Goal: Task Accomplishment & Management: Complete application form

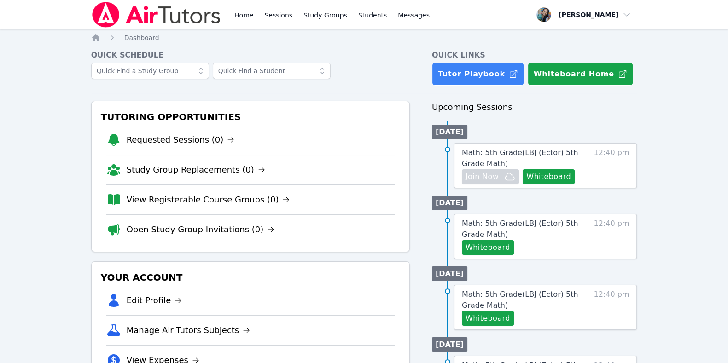
click at [248, 17] on link "Home" at bounding box center [243, 14] width 23 height 29
click at [559, 174] on button "Whiteboard" at bounding box center [548, 176] width 52 height 15
click at [265, 17] on link "Sessions" at bounding box center [278, 14] width 32 height 29
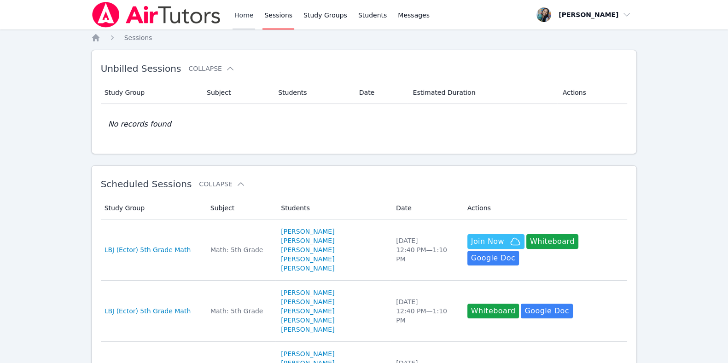
click at [243, 20] on link "Home" at bounding box center [243, 14] width 23 height 29
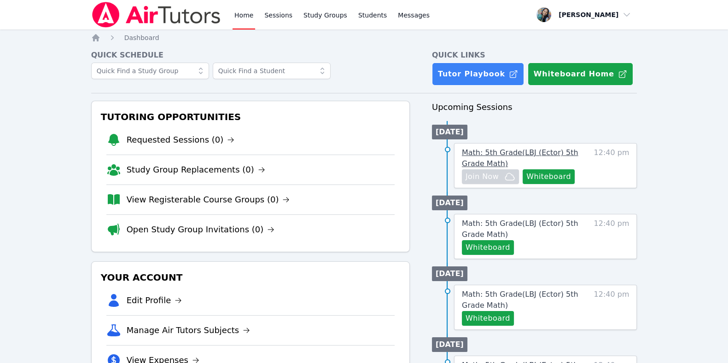
click at [511, 155] on span "Math: 5th Grade ( LBJ (Ector) 5th Grade Math )" at bounding box center [520, 158] width 116 height 20
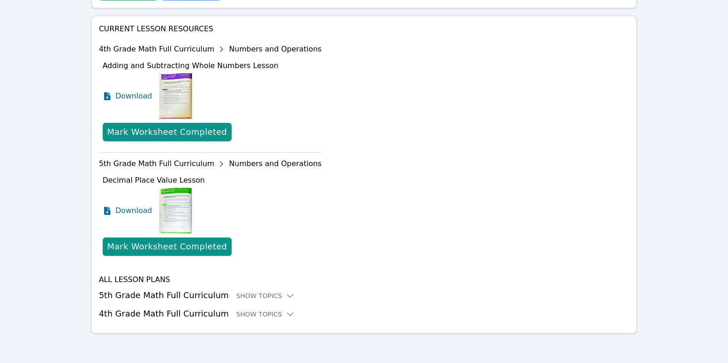
scroll to position [416, 0]
click at [247, 314] on div "Show Topics" at bounding box center [265, 314] width 59 height 9
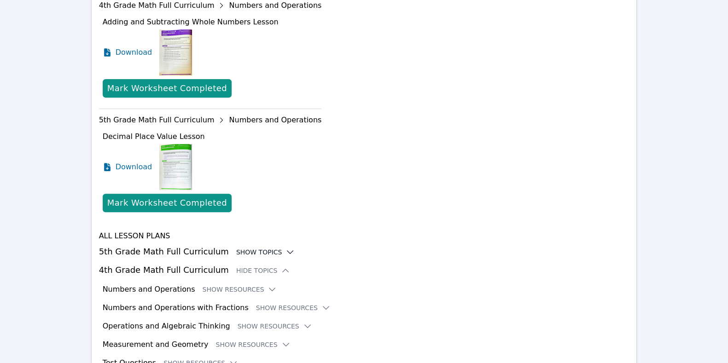
scroll to position [510, 0]
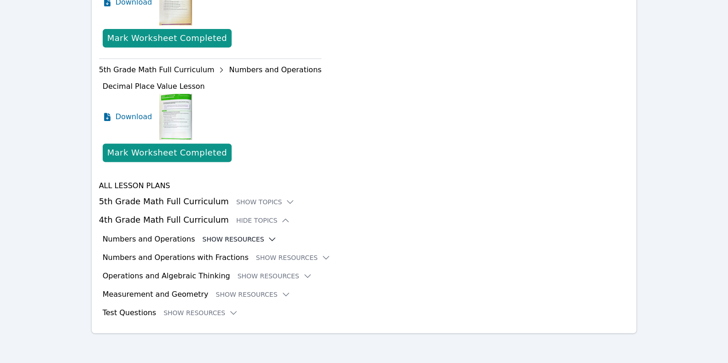
click at [226, 238] on button "Show Resources" at bounding box center [239, 239] width 75 height 9
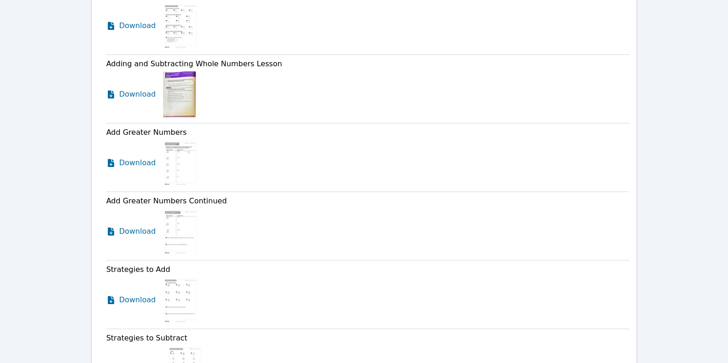
scroll to position [1315, 0]
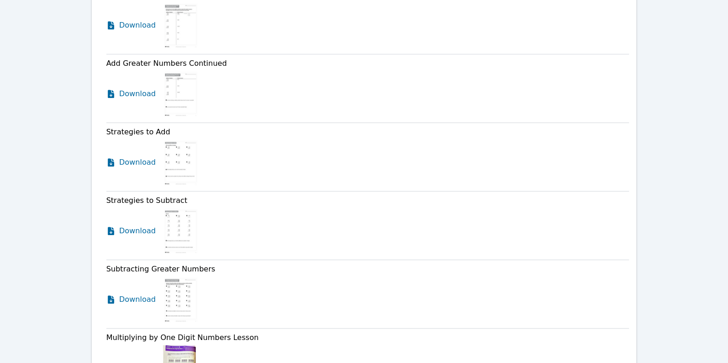
click at [170, 314] on img at bounding box center [180, 300] width 35 height 46
click at [147, 305] on span "Download" at bounding box center [139, 299] width 41 height 11
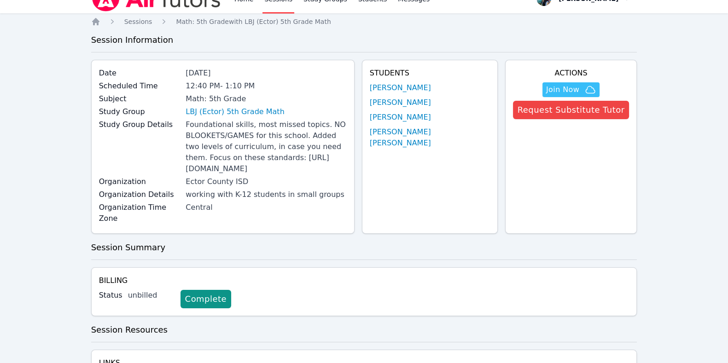
scroll to position [0, 0]
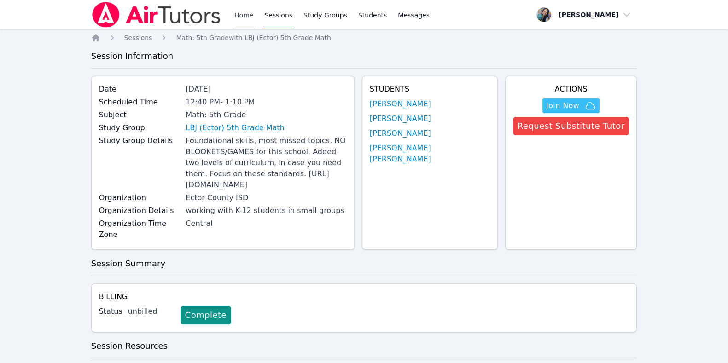
drag, startPoint x: 260, startPoint y: 12, endPoint x: 250, endPoint y: 13, distance: 10.6
click at [262, 12] on link "Sessions" at bounding box center [278, 14] width 32 height 29
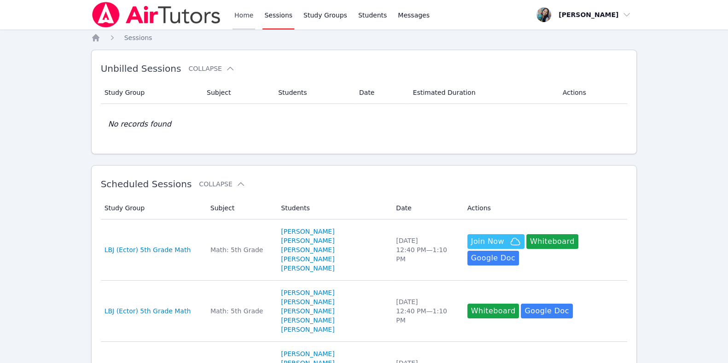
click at [237, 16] on link "Home" at bounding box center [243, 14] width 23 height 29
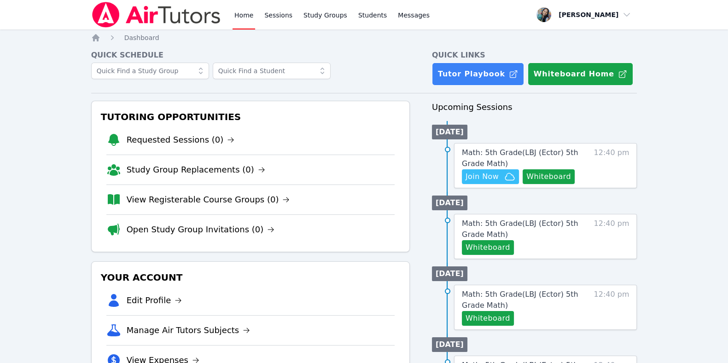
click at [247, 15] on link "Home" at bounding box center [243, 14] width 23 height 29
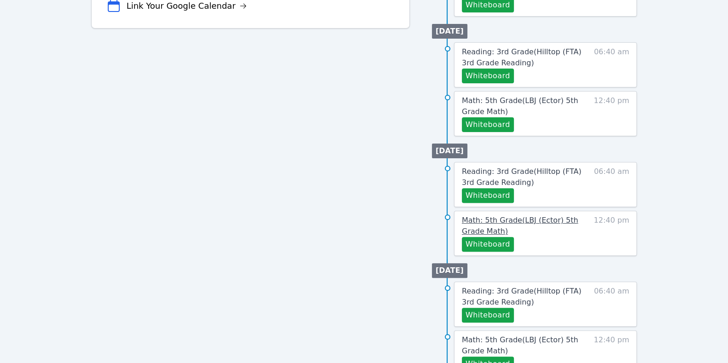
scroll to position [402, 0]
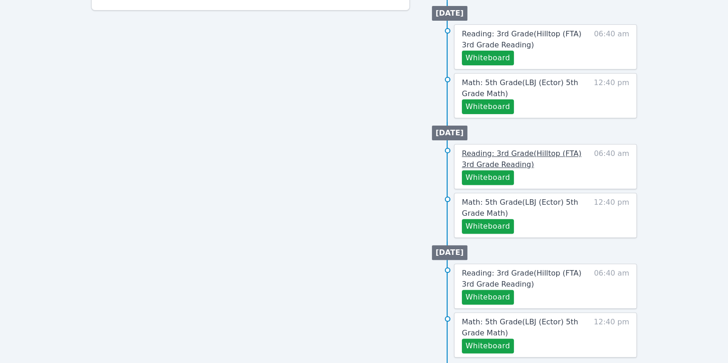
click at [525, 154] on span "Reading: 3rd Grade ( Hilltop (FTA) 3rd Grade Reading )" at bounding box center [522, 159] width 120 height 20
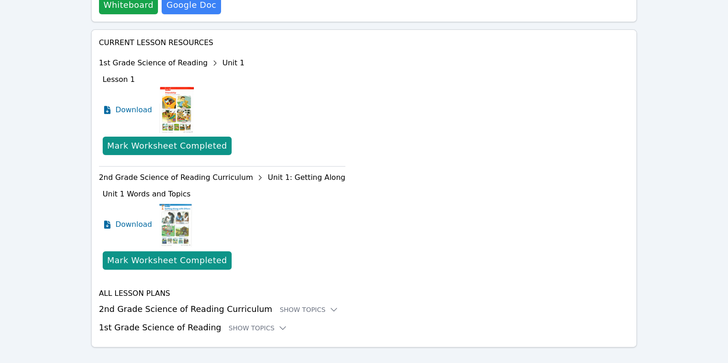
scroll to position [361, 0]
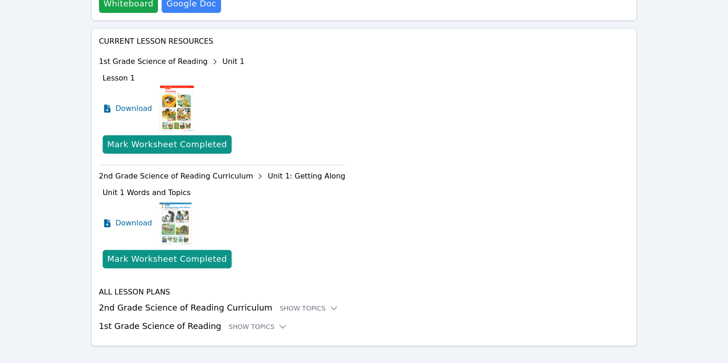
click at [281, 301] on h3 "2nd Grade Science of Reading Curriculum Show Topics" at bounding box center [364, 307] width 530 height 13
click at [283, 304] on div "Show Topics" at bounding box center [308, 308] width 59 height 9
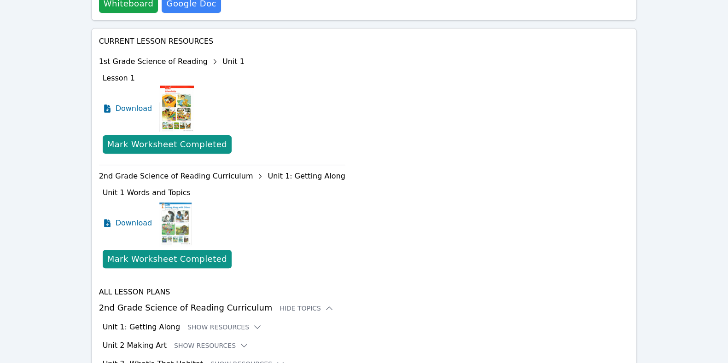
scroll to position [473, 0]
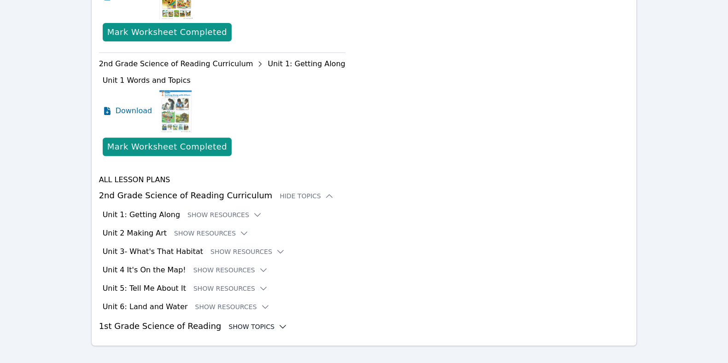
click at [239, 322] on div "Show Topics" at bounding box center [257, 326] width 59 height 9
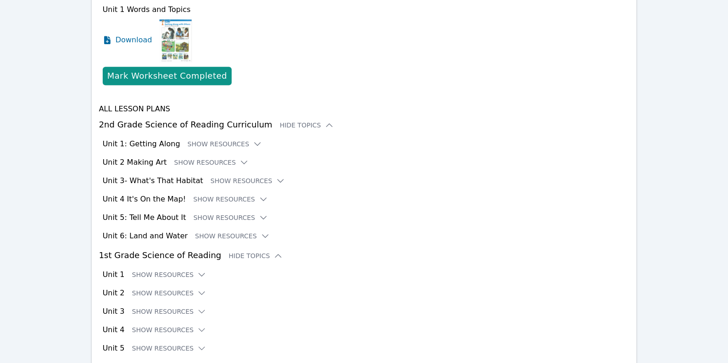
scroll to position [585, 0]
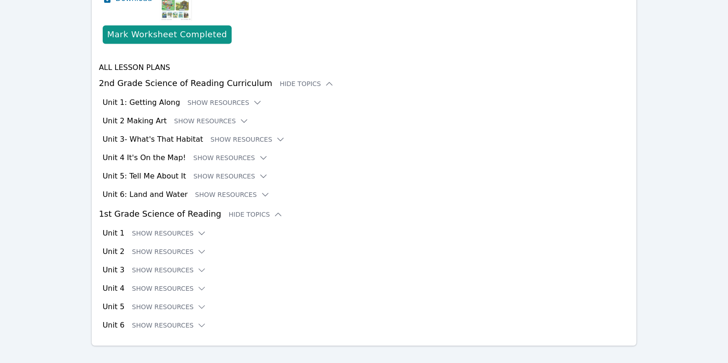
click at [167, 228] on div "Unit 1 Show Resources" at bounding box center [366, 233] width 527 height 11
click at [168, 229] on button "Show Resources" at bounding box center [169, 233] width 75 height 9
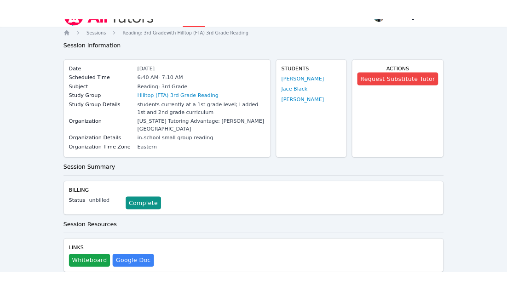
scroll to position [0, 0]
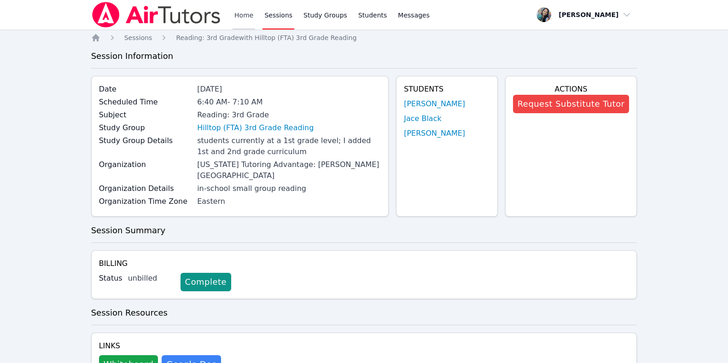
click at [244, 22] on link "Home" at bounding box center [243, 14] width 23 height 29
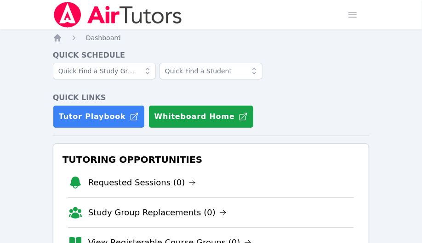
click at [280, 120] on div "Tutor Playbook Whiteboard Home" at bounding box center [211, 116] width 317 height 23
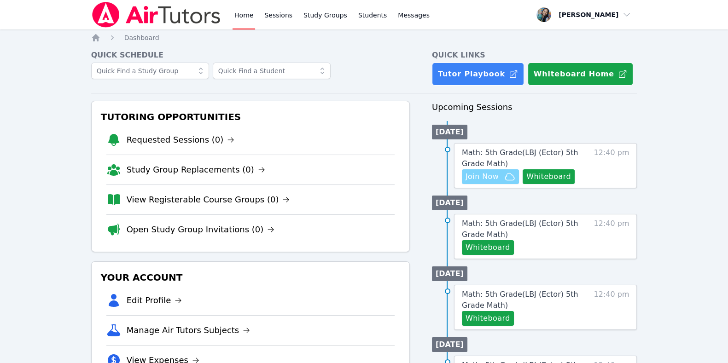
click at [498, 179] on span "Join Now" at bounding box center [490, 176] width 50 height 11
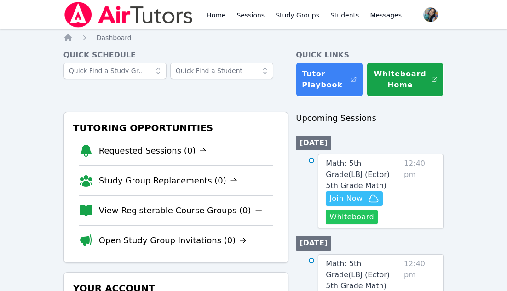
click at [361, 210] on button "Whiteboard" at bounding box center [352, 217] width 52 height 15
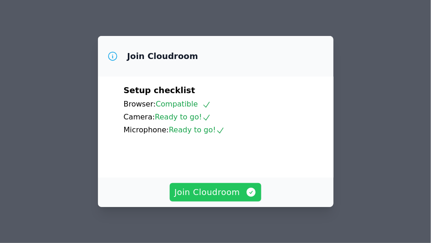
click at [229, 188] on span "Join Cloudroom" at bounding box center [215, 191] width 82 height 13
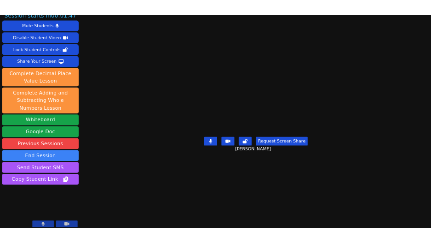
scroll to position [13, 0]
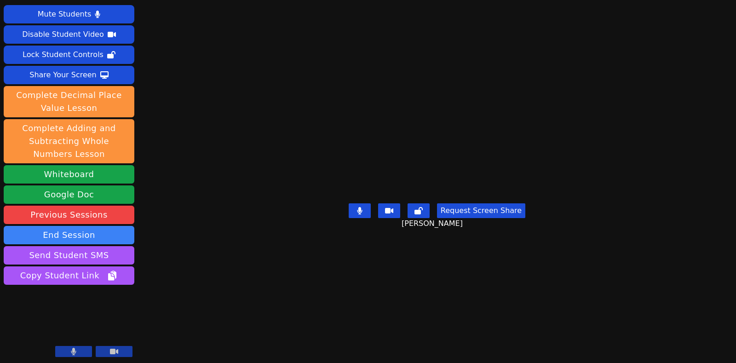
click at [80, 242] on button at bounding box center [73, 351] width 37 height 11
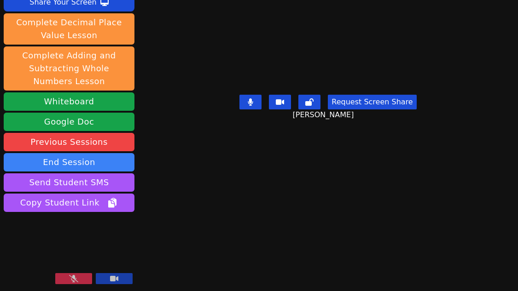
scroll to position [86, 0]
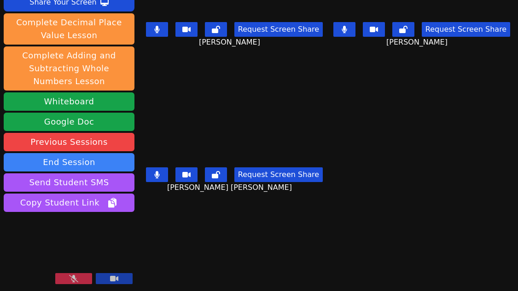
drag, startPoint x: 394, startPoint y: 0, endPoint x: 170, endPoint y: 256, distance: 339.9
click at [170, 242] on div "Session starts in 00:00:22 Mute Students Disable Student Video Lock Student Con…" at bounding box center [259, 145] width 518 height 291
click at [78, 242] on button at bounding box center [73, 278] width 37 height 11
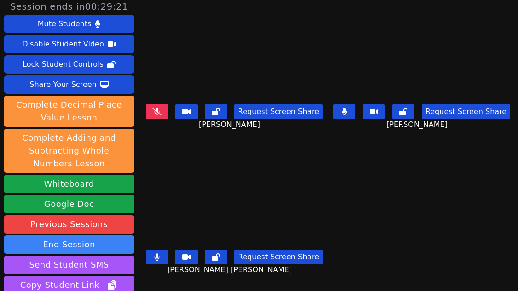
scroll to position [0, 0]
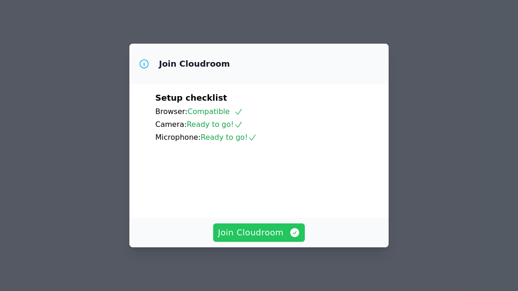
click at [260, 233] on span "Join Cloudroom" at bounding box center [259, 232] width 82 height 13
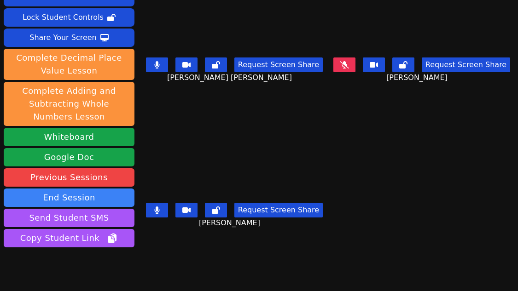
scroll to position [86, 0]
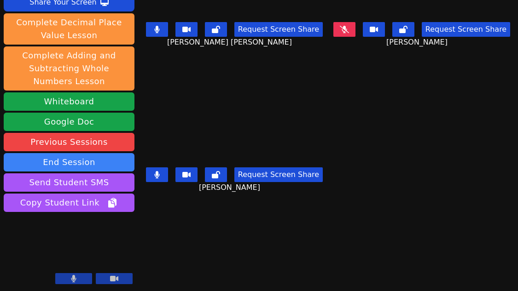
click at [147, 236] on div "Session ends in 00:29:07 Mute Students Disable Student Video Lock Student Contr…" at bounding box center [259, 145] width 518 height 291
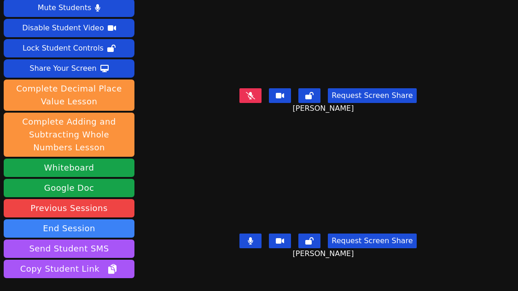
scroll to position [0, 0]
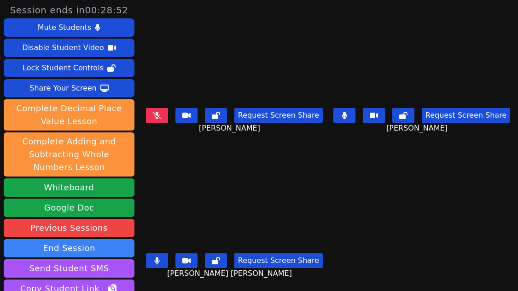
click at [156, 127] on div "Request Screen Share Aaliyah Trevino" at bounding box center [234, 122] width 180 height 37
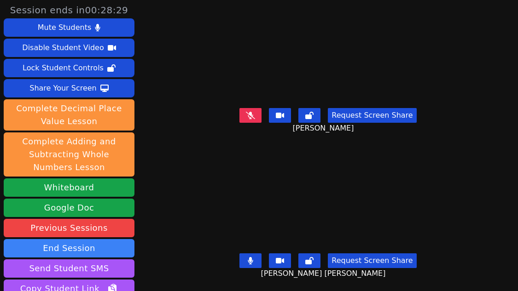
click at [249, 112] on icon at bounding box center [250, 115] width 9 height 7
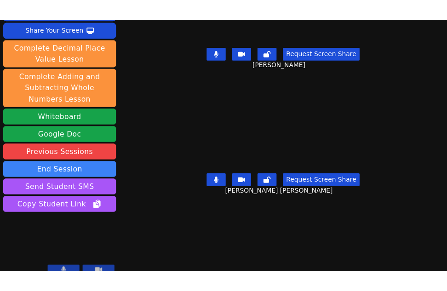
scroll to position [86, 0]
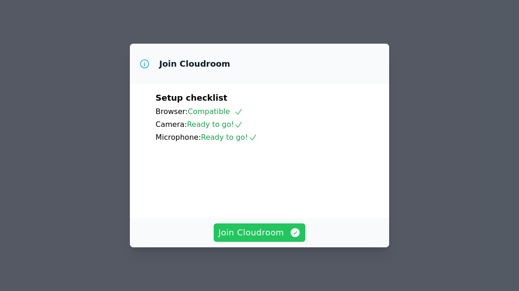
click at [249, 232] on span "Join Cloudroom" at bounding box center [259, 232] width 82 height 13
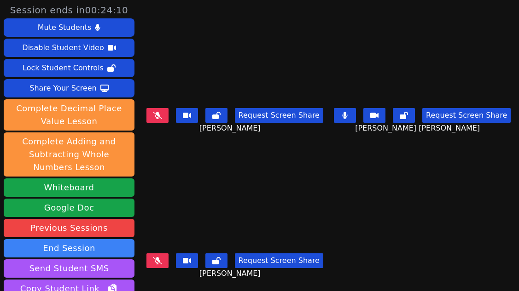
click at [323, 186] on main "[PERSON_NAME] Request Screen Share [PERSON_NAME] [PERSON_NAME] [PERSON_NAME] Re…" at bounding box center [329, 145] width 368 height 291
click at [334, 261] on main "Aaliyah Trevino Request Screen Share Aaliyah Trevino ESTEVAN JR ADAME CASILLAS …" at bounding box center [329, 145] width 368 height 291
click at [162, 108] on button at bounding box center [157, 115] width 22 height 15
click at [153, 255] on button at bounding box center [157, 261] width 22 height 15
click at [163, 129] on div "Request Screen Share Aaliyah Trevino" at bounding box center [235, 122] width 180 height 37
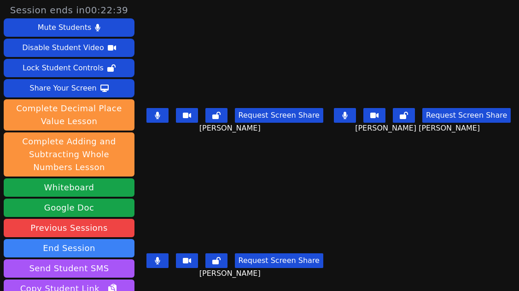
click at [224, 136] on div "Aaliyah Trevino Request Screen Share Aaliyah Trevino" at bounding box center [235, 73] width 180 height 146
click at [352, 271] on main "Aaliyah Trevino Request Screen Share Aaliyah Trevino ESTEVAN JR ADAME CASILLAS …" at bounding box center [329, 145] width 368 height 291
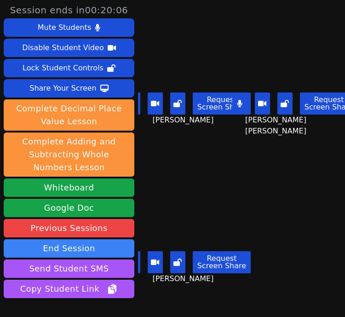
click at [150, 291] on div "KAMILAH SANTOS Request Screen Share KAMILAH SANTOS" at bounding box center [188, 238] width 100 height 159
click at [156, 101] on icon at bounding box center [155, 104] width 8 height 6
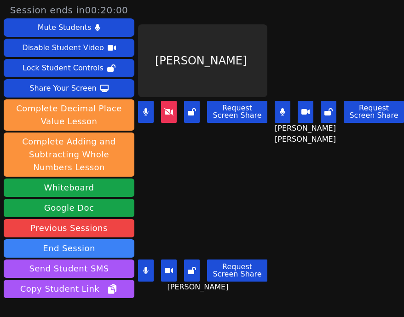
click at [145, 149] on div "Aaliyah Trevino Request Screen Share" at bounding box center [202, 79] width 129 height 159
click at [164, 109] on icon at bounding box center [168, 111] width 9 height 7
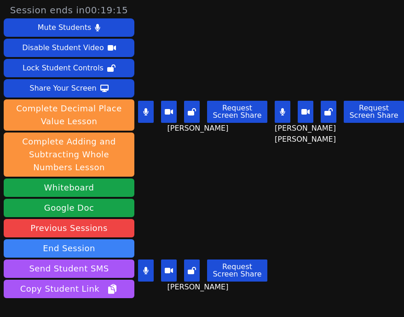
click at [275, 106] on button at bounding box center [283, 112] width 16 height 22
click at [143, 267] on icon at bounding box center [146, 270] width 6 height 7
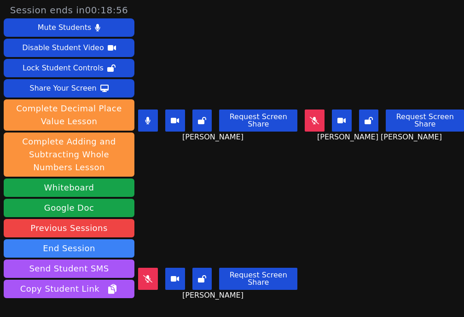
click at [150, 117] on icon at bounding box center [148, 120] width 6 height 7
click at [150, 276] on button at bounding box center [148, 279] width 20 height 22
click at [150, 275] on icon at bounding box center [148, 278] width 6 height 7
click at [310, 117] on icon at bounding box center [314, 120] width 9 height 7
click at [310, 115] on button at bounding box center [315, 121] width 20 height 22
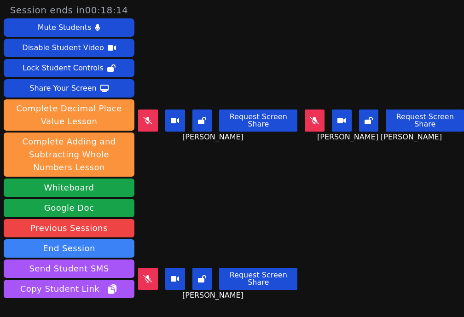
drag, startPoint x: 341, startPoint y: 291, endPoint x: 354, endPoint y: 280, distance: 17.0
click at [341, 291] on main "Aaliyah Trevino Request Screen Share Aaliyah Trevino ESTEVAN JR ADAME CASILLAS …" at bounding box center [301, 158] width 326 height 317
click at [151, 275] on icon at bounding box center [147, 278] width 9 height 7
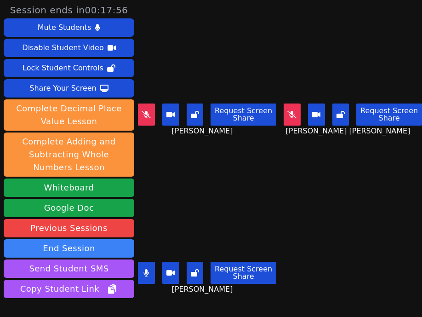
click at [146, 269] on icon at bounding box center [146, 272] width 5 height 7
click at [312, 291] on main "Aaliyah Trevino Request Screen Share Aaliyah Trevino ESTEVAN JR ADAME CASILLAS …" at bounding box center [280, 158] width 284 height 317
click at [322, 288] on main "Aaliyah Trevino Request Screen Share Aaliyah Trevino ESTEVAN JR ADAME CASILLAS …" at bounding box center [280, 158] width 284 height 317
click at [199, 159] on div "KAMILAH SANTOS Request Screen Share KAMILAH SANTOS" at bounding box center [207, 238] width 139 height 159
click at [183, 146] on div "Aaliyah Trevino Request Screen Share Aaliyah Trevino" at bounding box center [207, 79] width 139 height 159
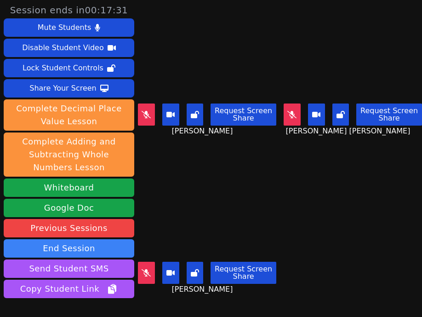
click at [183, 149] on div "Aaliyah Trevino Request Screen Share Aaliyah Trevino" at bounding box center [207, 79] width 139 height 159
click at [288, 111] on icon at bounding box center [292, 114] width 9 height 7
click at [225, 149] on div "Aaliyah Trevino Request Screen Share Aaliyah Trevino" at bounding box center [207, 79] width 139 height 159
click at [157, 147] on div "Aaliyah Trevino Request Screen Share Aaliyah Trevino" at bounding box center [207, 79] width 139 height 159
click at [146, 113] on button at bounding box center [146, 115] width 17 height 22
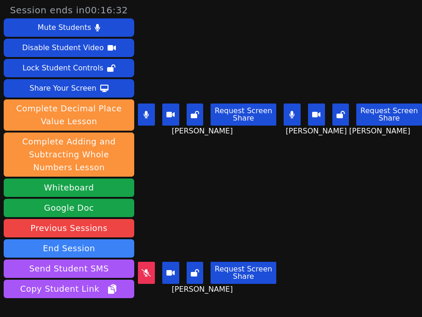
click at [149, 269] on icon at bounding box center [146, 272] width 9 height 7
click at [192, 151] on div "Aaliyah Trevino Request Screen Share Aaliyah Trevino" at bounding box center [207, 79] width 139 height 159
click at [336, 285] on main "Aaliyah Trevino Request Screen Share Aaliyah Trevino ESTEVAN JR ADAME CASILLAS …" at bounding box center [280, 158] width 284 height 317
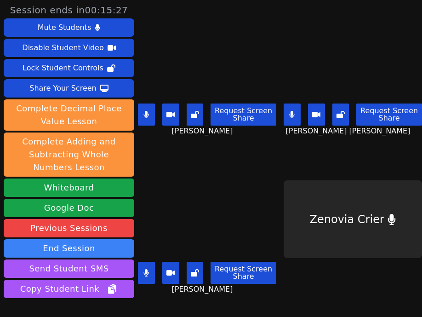
click at [352, 286] on div "Zenovia Crier" at bounding box center [353, 238] width 139 height 159
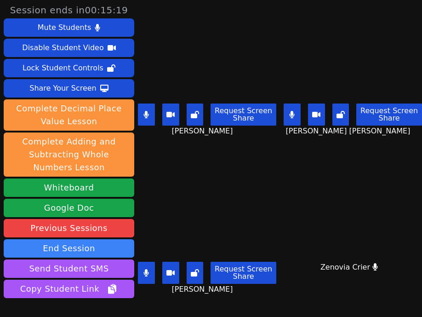
click at [148, 111] on icon at bounding box center [147, 114] width 6 height 7
click at [285, 107] on button at bounding box center [292, 115] width 17 height 22
click at [145, 269] on icon at bounding box center [146, 272] width 5 height 7
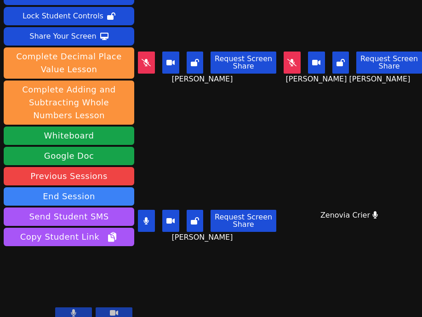
scroll to position [53, 0]
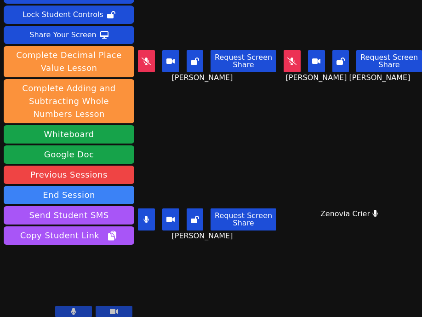
click at [250, 291] on div "Session ends in 00:15:12 Mute Students Disable Student Video Lock Student Contr…" at bounding box center [211, 158] width 422 height 317
click at [214, 287] on div "Session ends in 00:15:09 Mute Students Disable Student Video Lock Student Contr…" at bounding box center [211, 158] width 422 height 317
click at [144, 216] on icon at bounding box center [147, 219] width 6 height 7
click at [146, 216] on icon at bounding box center [146, 219] width 5 height 7
click at [147, 216] on icon at bounding box center [146, 219] width 5 height 7
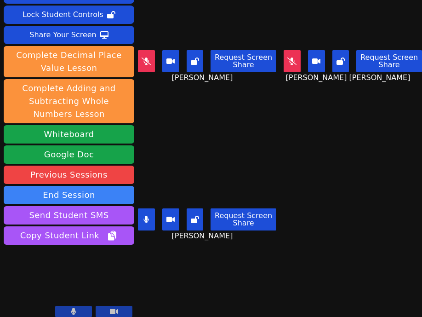
click at [149, 208] on button at bounding box center [146, 219] width 17 height 22
click at [183, 105] on div "KAMILAH SANTOS Request Screen Share KAMILAH SANTOS" at bounding box center [207, 184] width 139 height 159
click at [150, 209] on button at bounding box center [146, 219] width 17 height 22
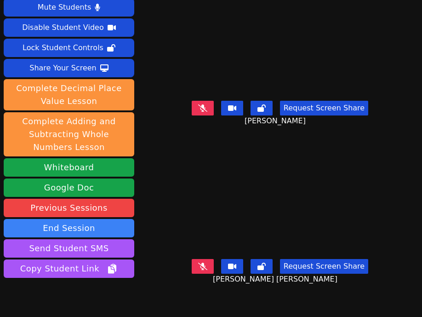
scroll to position [0, 0]
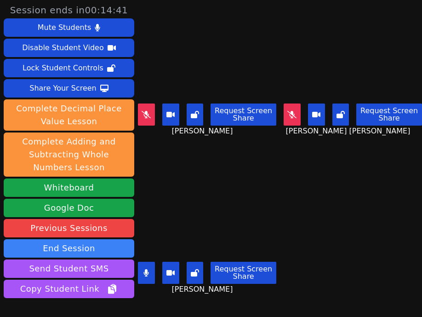
click at [145, 267] on button at bounding box center [146, 273] width 17 height 22
click at [145, 269] on icon at bounding box center [147, 272] width 6 height 7
click at [155, 159] on div "KAMILAH SANTOS Request Screen Share KAMILAH SANTOS" at bounding box center [207, 238] width 139 height 159
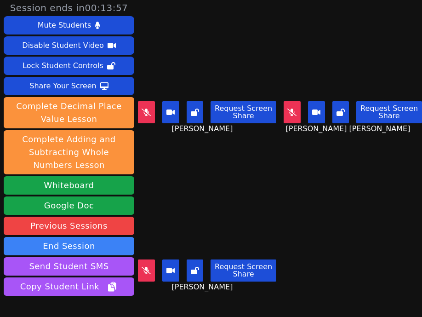
scroll to position [60, 0]
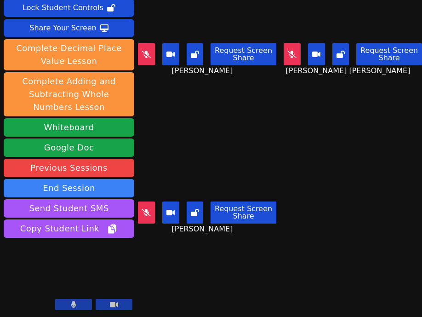
click at [223, 291] on div "Session ends in 00:13:54 Mute Students Disable Student Video Lock Student Contr…" at bounding box center [211, 158] width 422 height 317
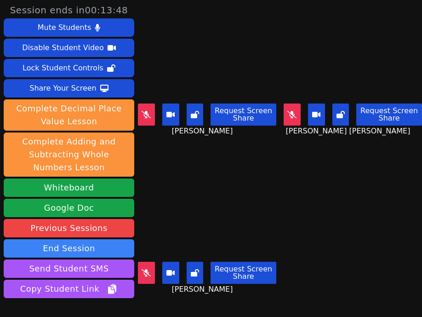
click at [147, 111] on icon at bounding box center [146, 114] width 9 height 7
click at [146, 111] on icon at bounding box center [147, 114] width 6 height 7
click at [191, 162] on div "KAMILAH SANTOS Request Screen Share KAMILAH SANTOS" at bounding box center [207, 238] width 139 height 159
click at [153, 110] on button at bounding box center [146, 115] width 17 height 22
click at [288, 111] on icon at bounding box center [292, 114] width 9 height 7
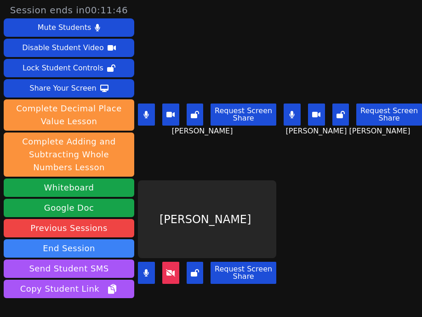
click at [168, 269] on icon at bounding box center [170, 272] width 9 height 7
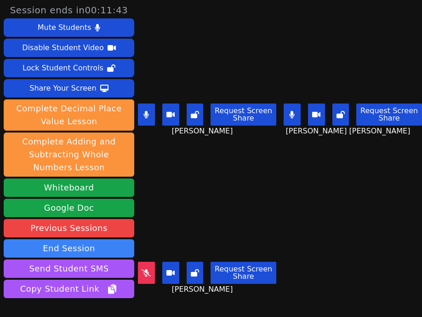
click at [149, 269] on icon at bounding box center [146, 272] width 9 height 7
click at [176, 150] on div "Aaliyah Trevino Request Screen Share Aaliyah Trevino" at bounding box center [207, 79] width 139 height 159
click at [144, 111] on icon at bounding box center [147, 114] width 6 height 7
click at [287, 110] on button at bounding box center [292, 115] width 17 height 22
click at [322, 291] on main "Aaliyah Trevino Request Screen Share Aaliyah Trevino ESTEVAN JR ADAME CASILLAS …" at bounding box center [280, 158] width 284 height 317
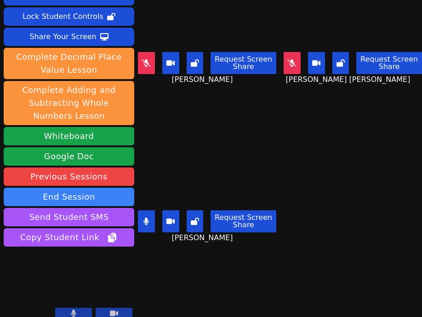
scroll to position [39, 0]
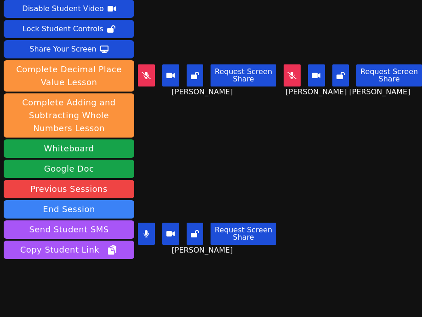
click at [197, 288] on div "Session ends in 00:10:56 Mute Students Disable Student Video Lock Student Contr…" at bounding box center [211, 158] width 422 height 317
click at [172, 291] on div "Session ends in 00:10:29 Mute Students Disable Student Video Lock Student Contr…" at bounding box center [211, 158] width 422 height 317
click at [186, 285] on div "Session ends in 00:10:17 Mute Students Disable Student Video Lock Student Contr…" at bounding box center [211, 158] width 422 height 317
click at [260, 291] on div "Session ends in 00:10:08 Mute Students Disable Student Video Lock Student Contr…" at bounding box center [211, 158] width 422 height 317
click at [304, 284] on div "Session ends in 00:09:45 Mute Students Disable Student Video Lock Student Contr…" at bounding box center [211, 158] width 422 height 317
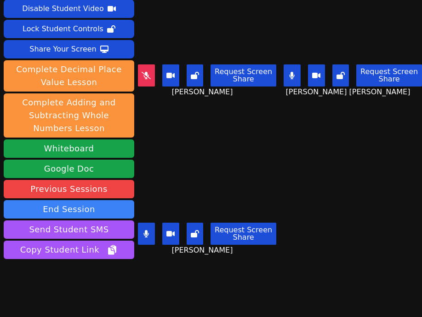
click at [338, 285] on div "Session ends in 00:09:05 Mute Students Disable Student Video Lock Student Contr…" at bounding box center [211, 158] width 422 height 317
click at [290, 72] on icon at bounding box center [292, 75] width 5 height 7
click at [191, 290] on div "Session ends in 00:08:50 Mute Students Disable Student Video Lock Student Contr…" at bounding box center [211, 158] width 422 height 317
click at [285, 291] on div "Session ends in 00:08:40 Mute Students Disable Student Video Lock Student Contr…" at bounding box center [211, 158] width 422 height 317
click at [306, 291] on div "Session ends in 00:08:31 Mute Students Disable Student Video Lock Student Contr…" at bounding box center [211, 158] width 422 height 317
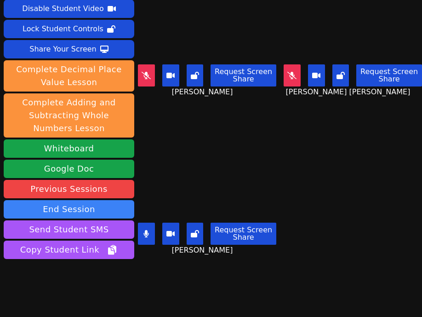
click at [262, 291] on div "Session ends in 00:08:27 Mute Students Disable Student Video Lock Student Contr…" at bounding box center [211, 158] width 422 height 317
click at [193, 281] on div "Session ends in 00:07:48 Mute Students Disable Student Video Lock Student Contr…" at bounding box center [211, 158] width 422 height 317
click at [343, 204] on main "Aaliyah Trevino Request Screen Share Aaliyah Trevino ESTEVAN JR ADAME CASILLAS …" at bounding box center [280, 119] width 284 height 317
click at [152, 79] on button at bounding box center [146, 75] width 17 height 22
click at [290, 72] on icon at bounding box center [292, 75] width 5 height 7
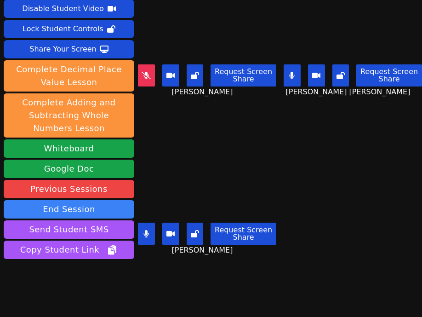
click at [146, 233] on button at bounding box center [146, 234] width 17 height 22
click at [284, 285] on div "Session ends in 00:07:36 Mute Students Disable Student Video Lock Student Contr…" at bounding box center [211, 158] width 422 height 317
click at [287, 291] on div "Session ends in 00:07:30 Mute Students Disable Student Video Lock Student Contr…" at bounding box center [211, 158] width 422 height 317
click at [270, 285] on div "Session ends in 00:07:25 Mute Students Disable Student Video Lock Student Contr…" at bounding box center [211, 158] width 422 height 317
click at [338, 291] on div "Session ends in 00:07:11 Mute Students Disable Student Video Lock Student Contr…" at bounding box center [211, 158] width 422 height 317
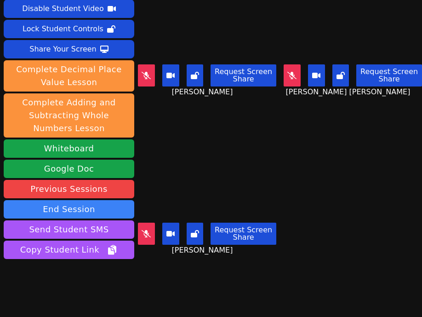
click at [143, 79] on button at bounding box center [146, 75] width 17 height 22
click at [145, 230] on icon at bounding box center [146, 233] width 9 height 7
click at [288, 73] on icon at bounding box center [292, 75] width 9 height 7
click at [309, 291] on div "Session ends in 00:06:55 Mute Students Disable Student Video Lock Student Contr…" at bounding box center [211, 158] width 422 height 317
click at [146, 72] on icon at bounding box center [146, 75] width 5 height 7
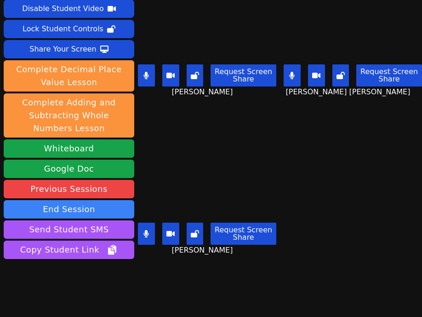
click at [286, 79] on button at bounding box center [292, 75] width 17 height 22
click at [151, 226] on button at bounding box center [146, 234] width 17 height 22
click at [215, 282] on div "Session ends in 00:06:35 Mute Students Disable Student Video Lock Student Contr…" at bounding box center [211, 158] width 422 height 317
click at [148, 77] on button at bounding box center [146, 75] width 17 height 22
click at [147, 72] on icon at bounding box center [146, 75] width 5 height 7
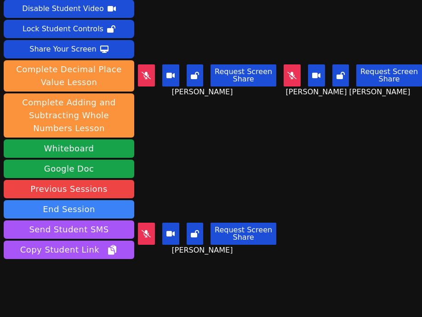
click at [145, 227] on button at bounding box center [146, 234] width 17 height 22
click at [143, 229] on button at bounding box center [146, 234] width 17 height 22
click at [288, 72] on icon at bounding box center [292, 75] width 9 height 7
click at [164, 123] on div "KAMILAH SANTOS Request Screen Share KAMILAH SANTOS" at bounding box center [207, 199] width 139 height 159
click at [145, 72] on icon at bounding box center [146, 75] width 9 height 7
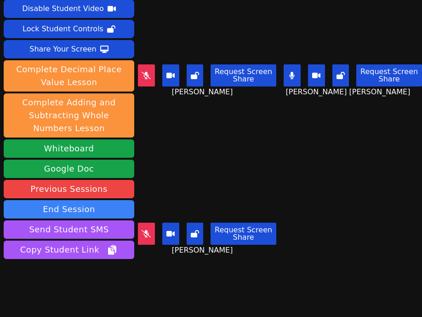
click at [145, 230] on icon at bounding box center [146, 233] width 9 height 7
click at [146, 230] on icon at bounding box center [146, 233] width 9 height 7
click at [185, 262] on div "KAMILAH SANTOS Request Screen Share KAMILAH SANTOS" at bounding box center [207, 199] width 139 height 159
click at [146, 230] on icon at bounding box center [146, 233] width 5 height 7
click at [146, 72] on icon at bounding box center [147, 75] width 6 height 7
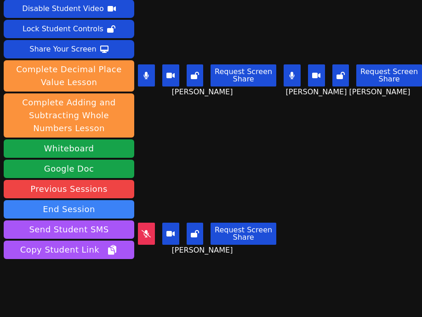
click at [286, 74] on button at bounding box center [292, 75] width 17 height 22
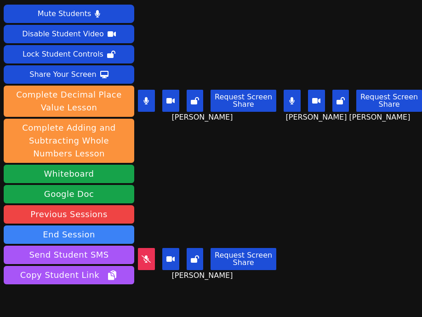
scroll to position [0, 0]
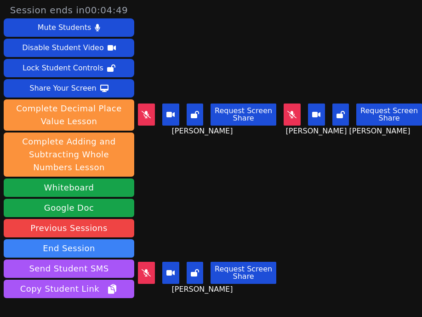
click at [289, 289] on main "Aaliyah Trevino Request Screen Share Aaliyah Trevino ESTEVAN JR ADAME CASILLAS …" at bounding box center [280, 158] width 284 height 317
click at [182, 150] on div "Aaliyah Trevino Request Screen Share Aaliyah Trevino" at bounding box center [207, 79] width 139 height 159
click at [272, 291] on main "Aaliyah Trevino Request Screen Share Aaliyah Trevino ESTEVAN JR ADAME CASILLAS …" at bounding box center [280, 158] width 284 height 317
click at [145, 266] on button at bounding box center [146, 273] width 17 height 22
click at [305, 290] on main "Aaliyah Trevino Request Screen Share Aaliyah Trevino ESTEVAN JR ADAME CASILLAS …" at bounding box center [280, 158] width 284 height 317
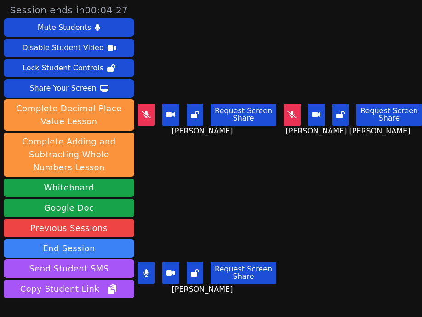
click at [350, 269] on main "Aaliyah Trevino Request Screen Share Aaliyah Trevino ESTEVAN JR ADAME CASILLAS …" at bounding box center [280, 158] width 284 height 317
click at [331, 269] on main "Aaliyah Trevino Request Screen Share Aaliyah Trevino ESTEVAN JR ADAME CASILLAS …" at bounding box center [280, 158] width 284 height 317
click at [347, 275] on main "Aaliyah Trevino Request Screen Share Aaliyah Trevino ESTEVAN JR ADAME CASILLAS …" at bounding box center [280, 158] width 284 height 317
click at [150, 267] on button at bounding box center [146, 273] width 17 height 22
click at [304, 290] on main "Aaliyah Trevino Request Screen Share Aaliyah Trevino ESTEVAN JR ADAME CASILLAS …" at bounding box center [280, 158] width 284 height 317
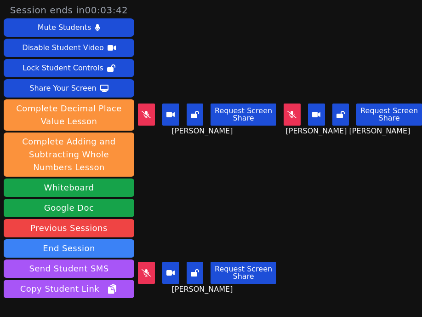
click at [194, 151] on div "Aaliyah Trevino Request Screen Share Aaliyah Trevino" at bounding box center [207, 79] width 139 height 159
click at [166, 152] on div "Aaliyah Trevino Request Screen Share Aaliyah Trevino" at bounding box center [207, 79] width 139 height 159
drag, startPoint x: 157, startPoint y: 153, endPoint x: 174, endPoint y: 155, distance: 16.7
click at [158, 159] on div "KAMILAH SANTOS Request Screen Share KAMILAH SANTOS" at bounding box center [207, 238] width 139 height 159
click at [361, 275] on main "Aaliyah Trevino Request Screen Share Aaliyah Trevino ESTEVAN JR ADAME CASILLAS …" at bounding box center [280, 158] width 284 height 317
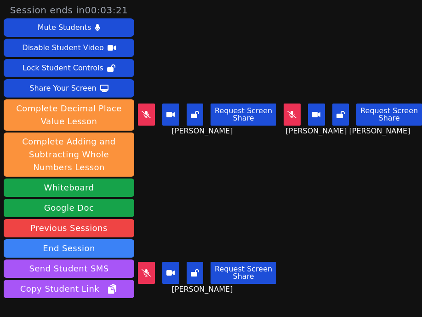
click at [177, 146] on div "Aaliyah Trevino Request Screen Share Aaliyah Trevino" at bounding box center [207, 79] width 139 height 159
click at [148, 112] on icon at bounding box center [146, 114] width 9 height 7
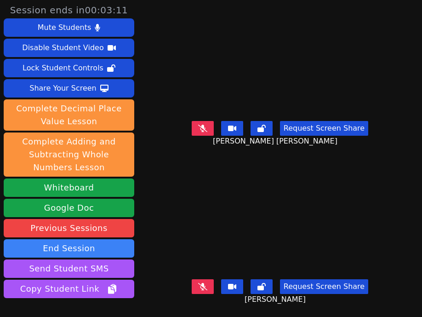
click at [150, 145] on div "Session ends in 00:03:11 Mute Students Disable Student Video Lock Student Contr…" at bounding box center [211, 158] width 422 height 317
click at [198, 283] on icon at bounding box center [202, 286] width 9 height 7
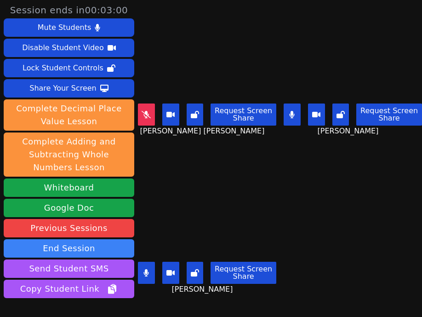
click at [284, 105] on button at bounding box center [292, 115] width 17 height 22
click at [312, 276] on main "ESTEVAN JR ADAME CASILLAS Request Screen Share ESTEVAN JR ADAME CASILLAS KAMILA…" at bounding box center [280, 158] width 284 height 317
click at [163, 159] on div "Aaliyah Trevino Request Screen Share Aaliyah Trevino" at bounding box center [207, 238] width 139 height 159
click at [161, 159] on div "Aaliyah Trevino Request Screen Share Aaliyah Trevino" at bounding box center [207, 238] width 139 height 159
click at [156, 140] on div "ESTEVAN JR ADAME CASILLAS Request Screen Share ESTEVAN JR ADAME CASILLAS" at bounding box center [207, 79] width 139 height 159
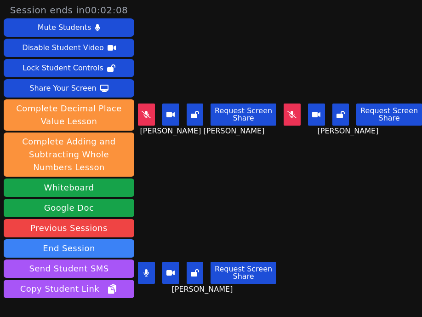
click at [163, 161] on div "Aaliyah Trevino Request Screen Share Aaliyah Trevino" at bounding box center [207, 238] width 139 height 159
click at [310, 275] on main "ESTEVAN JR ADAME CASILLAS Request Screen Share ESTEVAN JR ADAME CASILLAS KAMILA…" at bounding box center [280, 158] width 284 height 317
click at [332, 278] on main "ESTEVAN JR ADAME CASILLAS Request Screen Share ESTEVAN JR ADAME CASILLAS KAMILA…" at bounding box center [280, 158] width 284 height 317
click at [219, 151] on div "ESTEVAN JR ADAME CASILLAS Request Screen Share ESTEVAN JR ADAME CASILLAS" at bounding box center [207, 79] width 139 height 159
click at [190, 159] on div "Aaliyah Trevino Request Screen Share Aaliyah Trevino" at bounding box center [207, 238] width 139 height 159
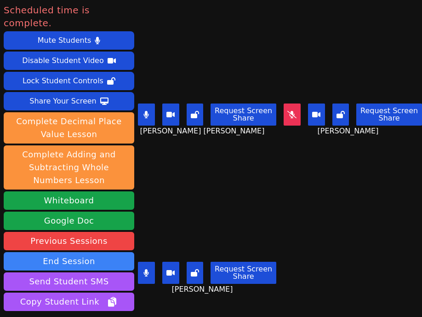
click at [221, 147] on div "ESTEVAN JR ADAME CASILLAS Request Screen Share ESTEVAN JR ADAME CASILLAS" at bounding box center [207, 79] width 139 height 159
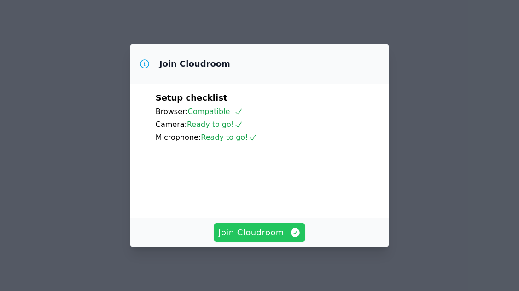
click at [265, 236] on span "Join Cloudroom" at bounding box center [259, 232] width 82 height 13
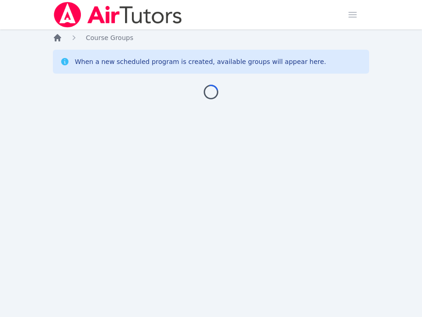
click at [58, 41] on icon "Breadcrumb" at bounding box center [57, 37] width 9 height 9
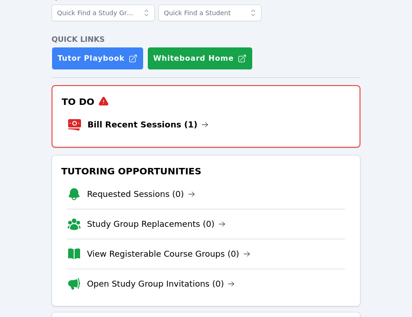
scroll to position [138, 0]
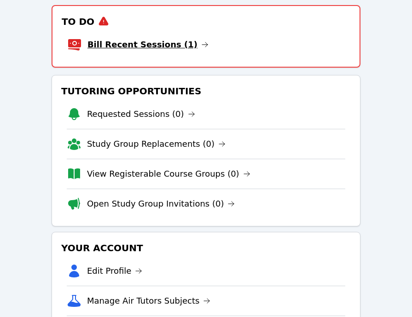
click at [166, 49] on link "Bill Recent Sessions (1)" at bounding box center [147, 44] width 121 height 13
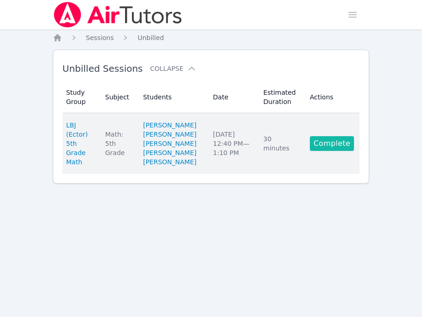
click at [332, 151] on link "Complete" at bounding box center [332, 143] width 44 height 15
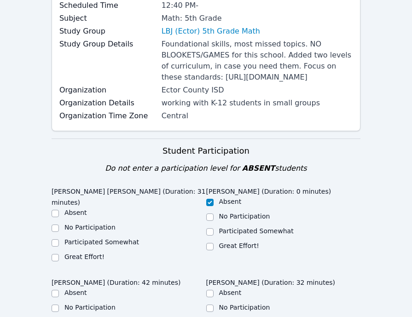
scroll to position [276, 0]
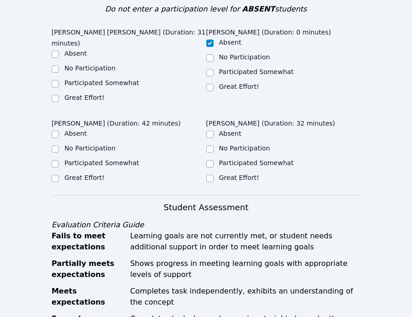
click at [75, 101] on label "Great Effort!" at bounding box center [84, 97] width 40 height 7
click at [59, 102] on input "Great Effort!" at bounding box center [55, 98] width 7 height 7
checkbox input "true"
click at [77, 167] on label "Participated Somewhat" at bounding box center [101, 162] width 75 height 7
click at [59, 168] on input "Participated Somewhat" at bounding box center [55, 163] width 7 height 7
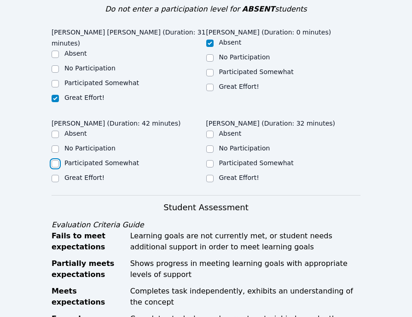
checkbox input "true"
click at [226, 181] on label "Great Effort!" at bounding box center [239, 177] width 40 height 7
click at [214, 182] on input "Great Effort!" at bounding box center [209, 178] width 7 height 7
checkbox input "true"
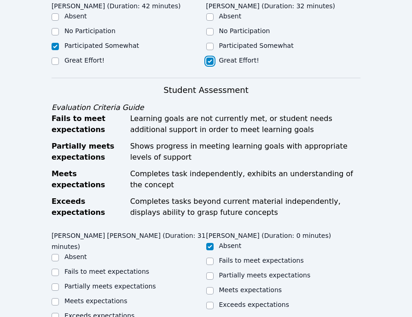
scroll to position [345, 0]
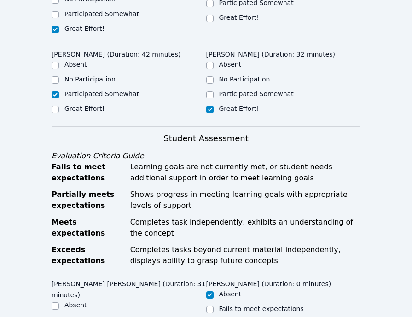
click at [74, 112] on label "Great Effort!" at bounding box center [84, 108] width 40 height 7
click at [59, 113] on input "Great Effort!" at bounding box center [55, 109] width 7 height 7
checkbox input "true"
checkbox input "false"
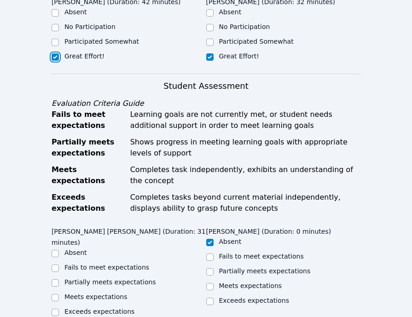
scroll to position [552, 0]
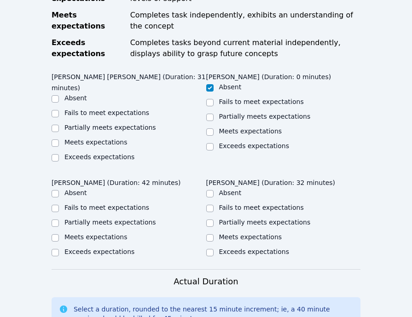
click at [87, 131] on label "Partially meets expectations" at bounding box center [110, 127] width 92 height 7
click at [59, 132] on input "Partially meets expectations" at bounding box center [55, 128] width 7 height 7
checkbox input "true"
click at [85, 226] on label "Partially meets expectations" at bounding box center [110, 222] width 92 height 7
click at [59, 227] on input "Partially meets expectations" at bounding box center [55, 223] width 7 height 7
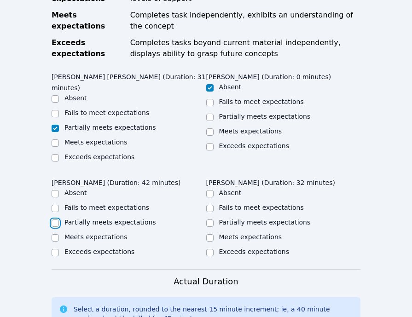
checkbox input "true"
click at [81, 147] on div "Meets expectations" at bounding box center [95, 142] width 63 height 9
click at [84, 146] on label "Meets expectations" at bounding box center [95, 142] width 63 height 7
click at [59, 147] on input "Meets expectations" at bounding box center [55, 142] width 7 height 7
checkbox input "true"
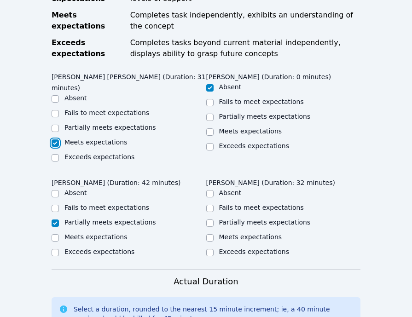
checkbox input "false"
click at [75, 241] on label "Meets expectations" at bounding box center [95, 236] width 63 height 7
click at [59, 242] on input "Meets expectations" at bounding box center [55, 237] width 7 height 7
checkbox input "true"
click at [81, 226] on label "Partially meets expectations" at bounding box center [110, 222] width 92 height 7
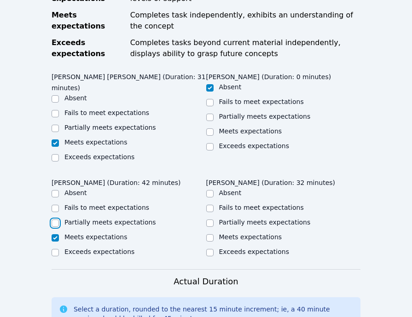
click at [59, 227] on input "Partially meets expectations" at bounding box center [55, 223] width 7 height 7
checkbox input "true"
checkbox input "false"
click at [226, 226] on label "Partially meets expectations" at bounding box center [265, 222] width 92 height 7
click at [214, 227] on input "Partially meets expectations" at bounding box center [209, 223] width 7 height 7
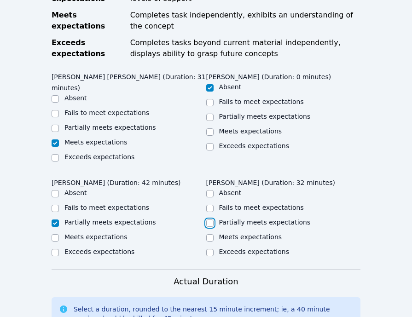
checkbox input "true"
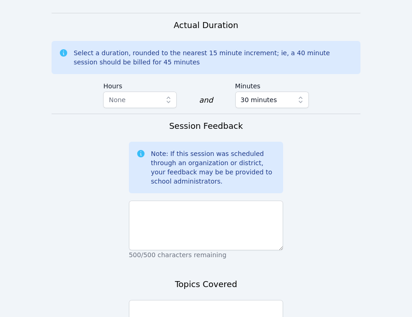
scroll to position [828, 0]
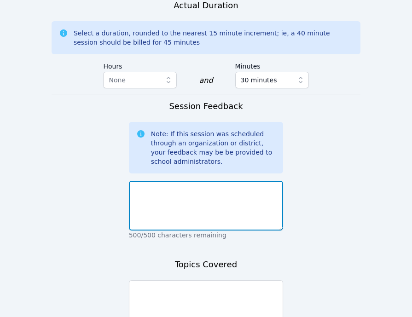
click at [214, 212] on textarea at bounding box center [206, 206] width 155 height 50
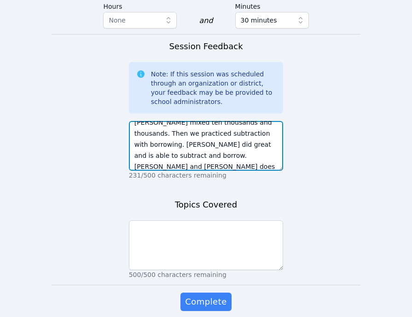
scroll to position [949, 0]
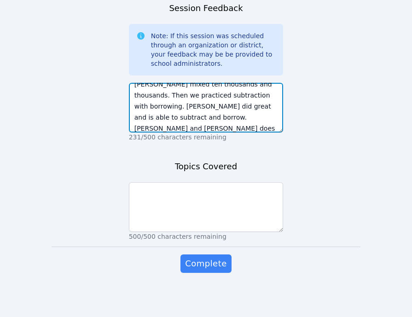
type textarea "We worked on briefly reviewing place values. [PERSON_NAME] did great. [PERSON_N…"
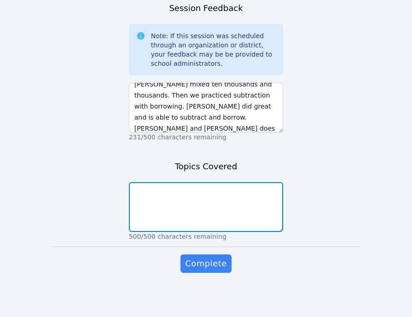
click at [223, 207] on textarea at bounding box center [206, 207] width 155 height 50
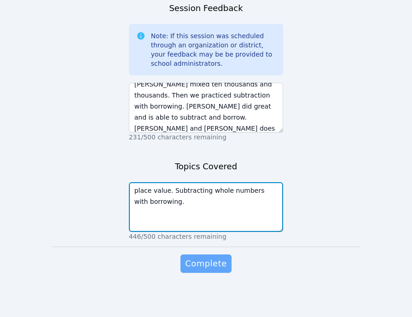
type textarea "place value. Subtracting whole numbers with borrowing."
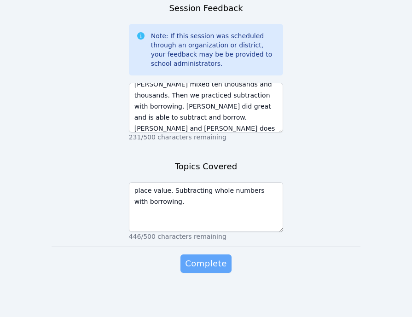
click at [216, 258] on span "Complete" at bounding box center [205, 263] width 41 height 13
